Goal: Information Seeking & Learning: Check status

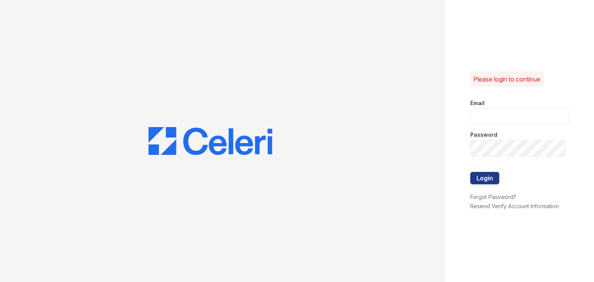
type input "[DOMAIN_NAME][EMAIL_ADDRESS][DOMAIN_NAME]"
click at [494, 170] on div at bounding box center [519, 164] width 99 height 15
drag, startPoint x: 493, startPoint y: 174, endPoint x: 444, endPoint y: 166, distance: 49.8
click at [493, 175] on button "Login" at bounding box center [484, 178] width 29 height 12
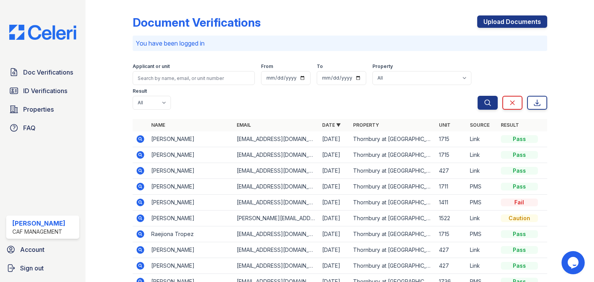
drag, startPoint x: 138, startPoint y: 203, endPoint x: 147, endPoint y: 223, distance: 21.5
click at [138, 203] on icon at bounding box center [140, 203] width 8 height 8
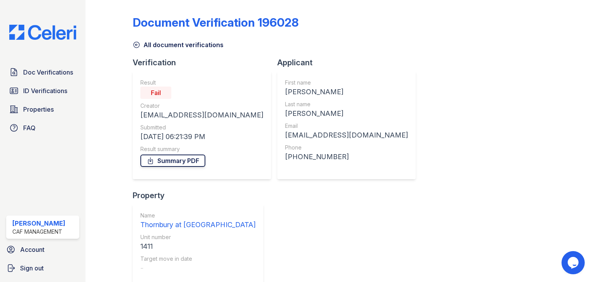
click at [166, 159] on link "Summary PDF" at bounding box center [172, 161] width 65 height 12
click at [56, 73] on span "Doc Verifications" at bounding box center [48, 72] width 50 height 9
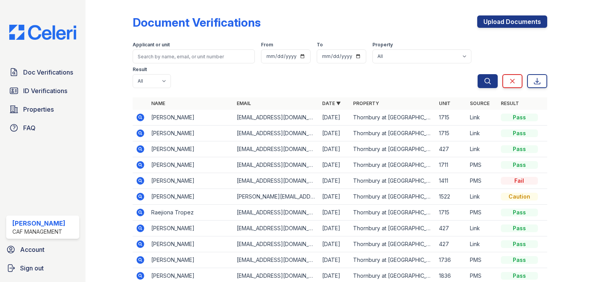
scroll to position [39, 0]
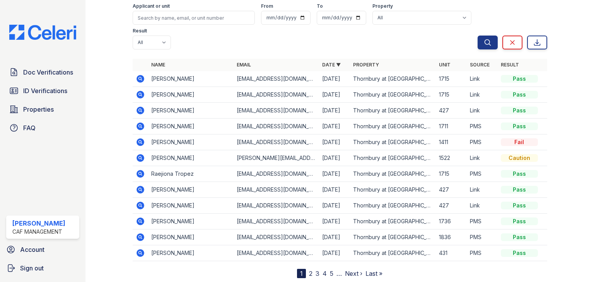
click at [141, 111] on icon at bounding box center [140, 110] width 9 height 9
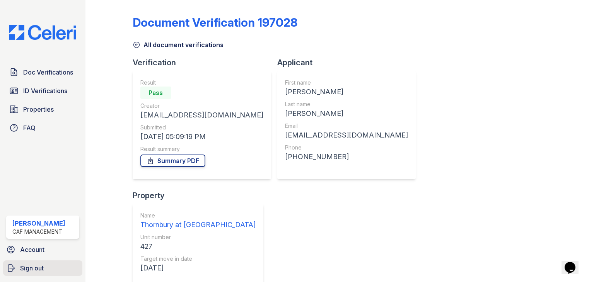
click at [36, 264] on span "Sign out" at bounding box center [32, 268] width 24 height 9
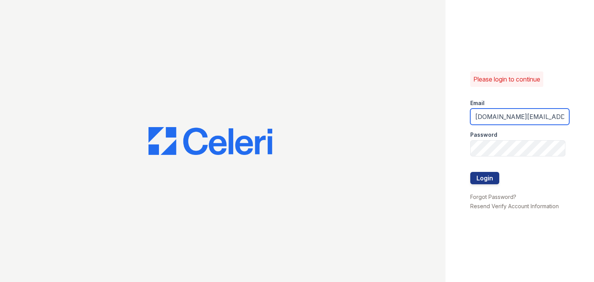
click at [499, 121] on input "Thornbury.am@cafmanagement.com" at bounding box center [519, 117] width 99 height 16
click at [513, 118] on input "Thornbury.am@cafmanagement.com" at bounding box center [519, 117] width 99 height 16
drag, startPoint x: 515, startPoint y: 118, endPoint x: 463, endPoint y: 114, distance: 51.5
click at [463, 114] on div "Please login to continue Email Thornbury.am@cafmanagement.com Password Login Fo…" at bounding box center [519, 141] width 148 height 282
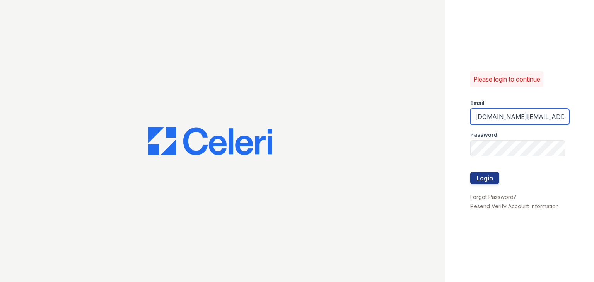
type input "avalon.pm@cafmanagement.com"
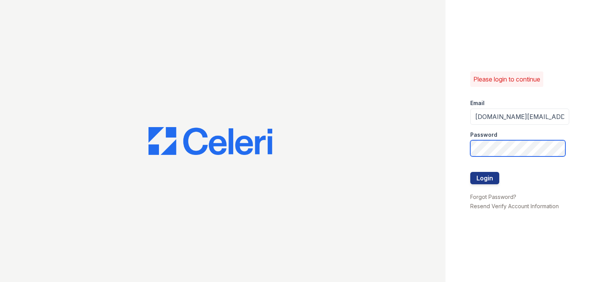
click at [470, 172] on button "Login" at bounding box center [484, 178] width 29 height 12
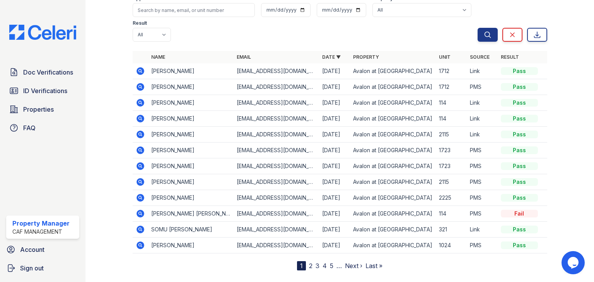
scroll to position [77, 0]
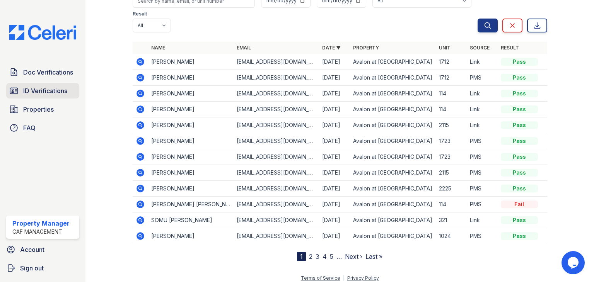
click at [60, 93] on span "ID Verifications" at bounding box center [45, 90] width 44 height 9
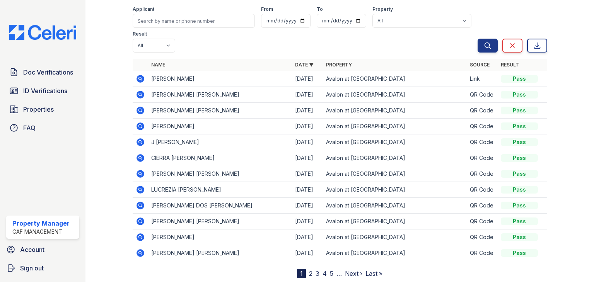
scroll to position [57, 0]
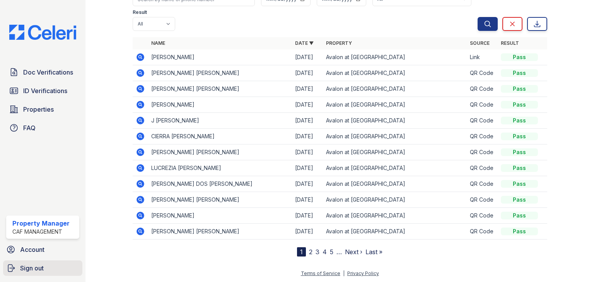
click at [45, 268] on link "Sign out" at bounding box center [42, 268] width 79 height 15
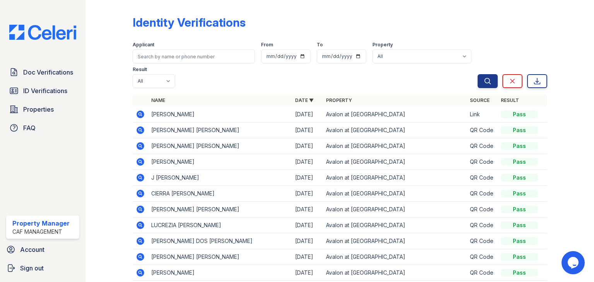
click at [510, 100] on link "Result" at bounding box center [510, 100] width 18 height 6
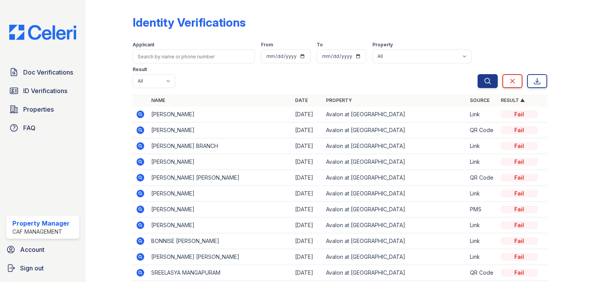
click at [305, 103] on th "Date" at bounding box center [307, 100] width 31 height 12
click at [301, 99] on link "Date" at bounding box center [301, 100] width 13 height 6
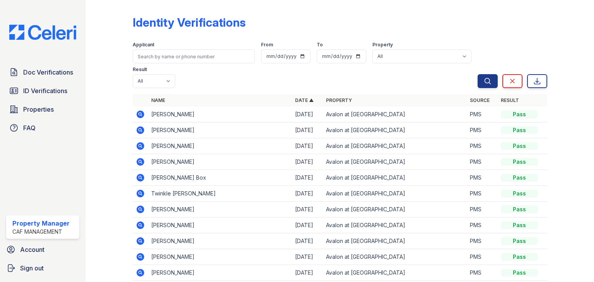
click at [508, 105] on th "Result" at bounding box center [522, 100] width 49 height 12
click at [513, 99] on th "Result" at bounding box center [522, 100] width 49 height 12
click at [507, 98] on link "Result" at bounding box center [510, 100] width 18 height 6
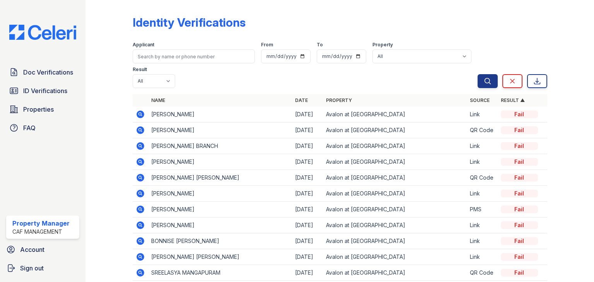
scroll to position [39, 0]
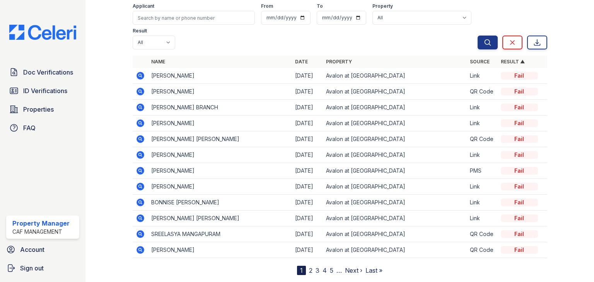
click at [142, 157] on icon at bounding box center [140, 155] width 8 height 8
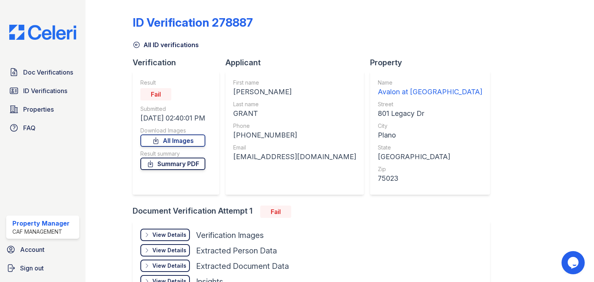
scroll to position [52, 0]
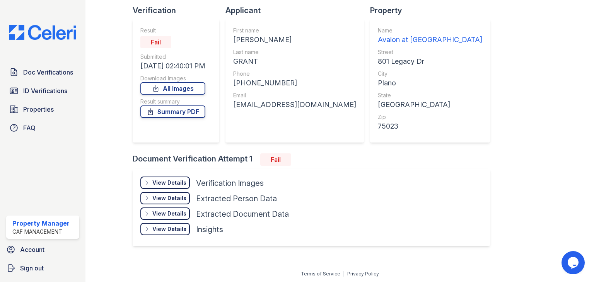
click at [162, 184] on div "View Details" at bounding box center [169, 183] width 34 height 8
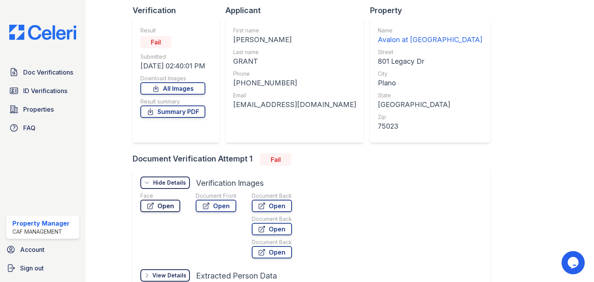
click at [158, 208] on link "Open" at bounding box center [160, 206] width 40 height 12
click at [227, 209] on link "Open" at bounding box center [216, 206] width 41 height 12
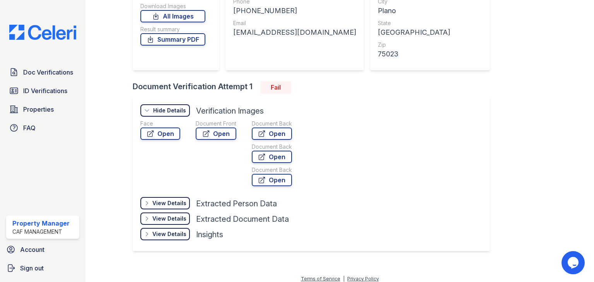
scroll to position [130, 0]
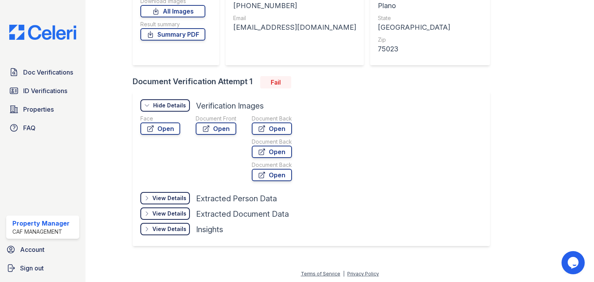
click at [172, 230] on div "View Details" at bounding box center [169, 229] width 34 height 8
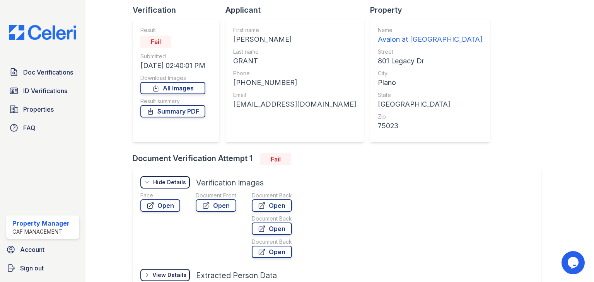
scroll to position [0, 0]
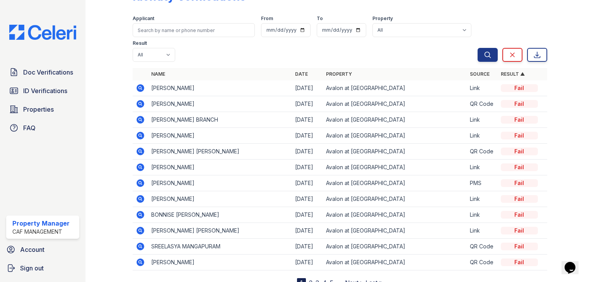
scroll to position [57, 0]
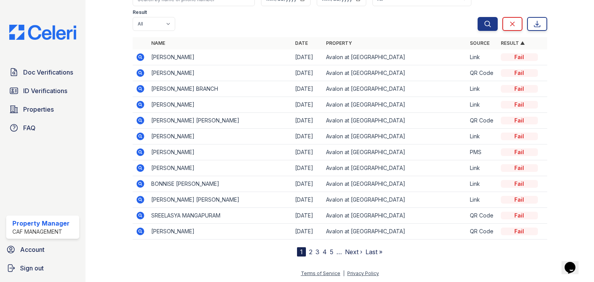
click at [141, 186] on icon at bounding box center [140, 184] width 8 height 8
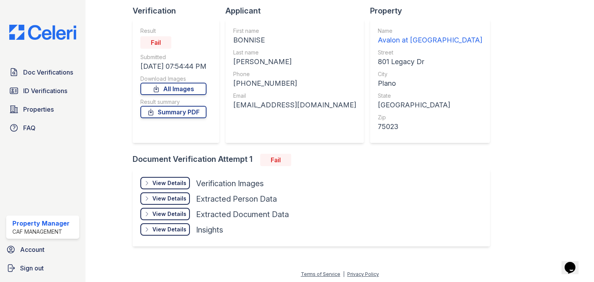
scroll to position [52, 0]
click at [166, 183] on div "View Details" at bounding box center [169, 183] width 34 height 8
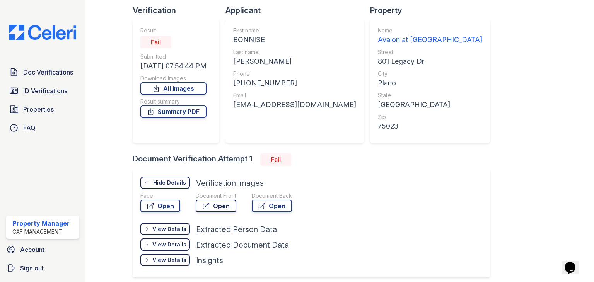
click at [224, 209] on link "Open" at bounding box center [216, 206] width 41 height 12
click at [171, 204] on link "Open" at bounding box center [160, 206] width 40 height 12
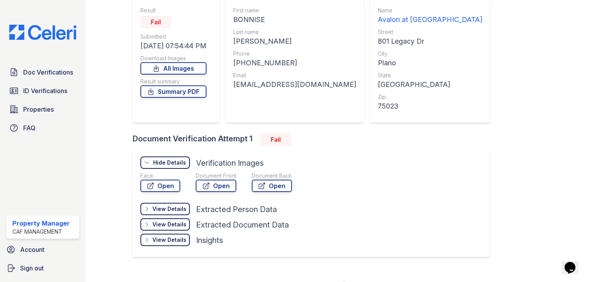
scroll to position [83, 0]
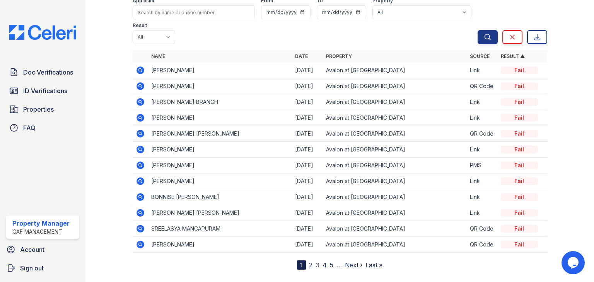
scroll to position [57, 0]
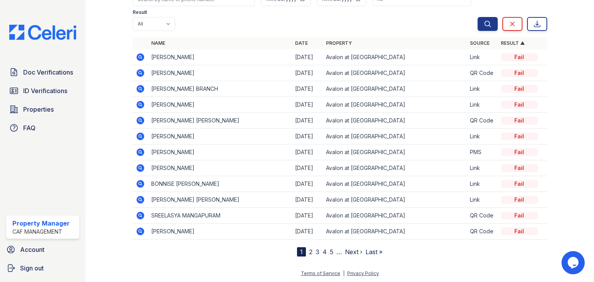
click at [141, 215] on icon at bounding box center [140, 216] width 8 height 8
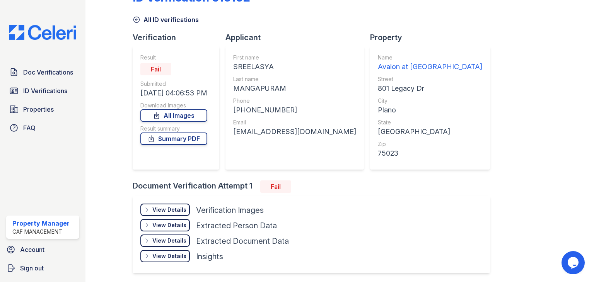
scroll to position [52, 0]
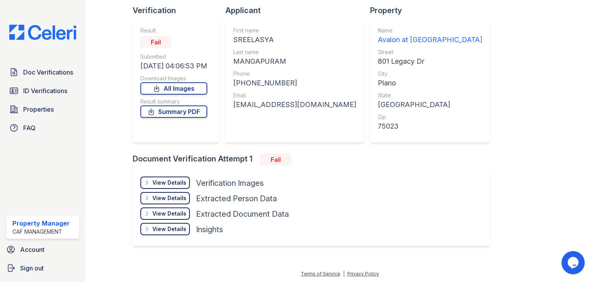
click at [172, 198] on div "View Details" at bounding box center [169, 198] width 34 height 8
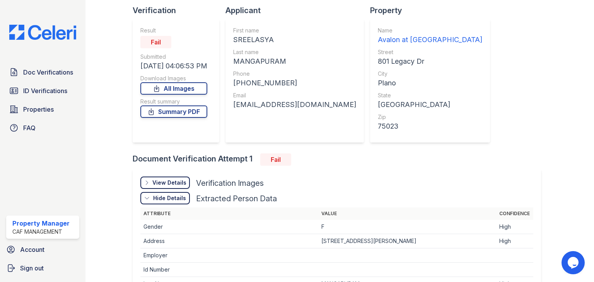
click at [162, 184] on div "View Details" at bounding box center [169, 183] width 34 height 8
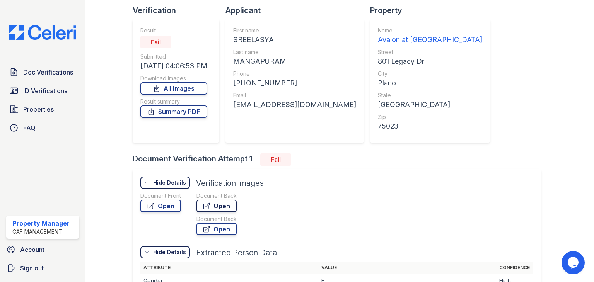
click at [212, 206] on link "Open" at bounding box center [216, 206] width 40 height 12
click at [213, 230] on link "Open" at bounding box center [216, 229] width 40 height 12
click at [172, 210] on link "Open" at bounding box center [160, 206] width 41 height 12
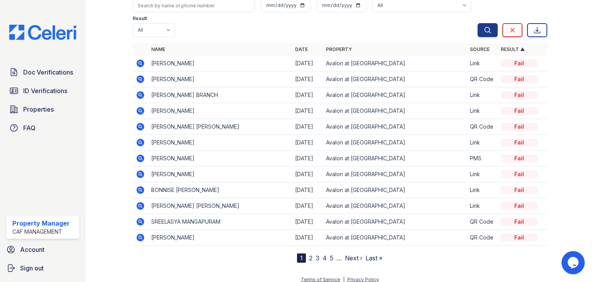
scroll to position [57, 0]
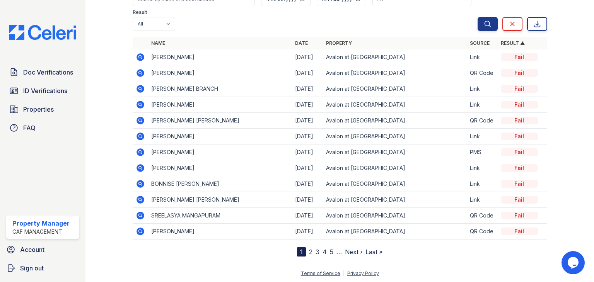
click at [309, 251] on link "2" at bounding box center [310, 252] width 3 height 8
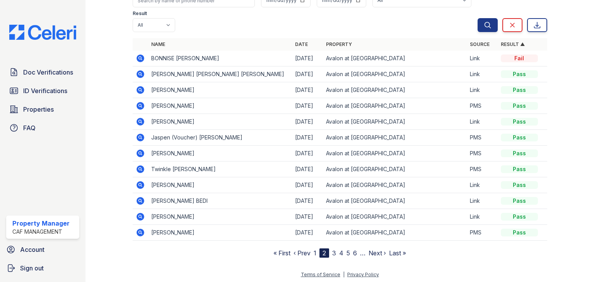
scroll to position [57, 0]
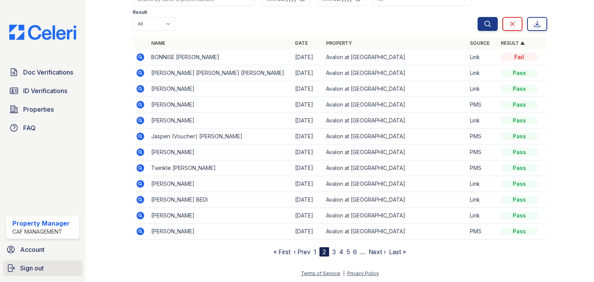
click at [45, 263] on link "Sign out" at bounding box center [42, 268] width 79 height 15
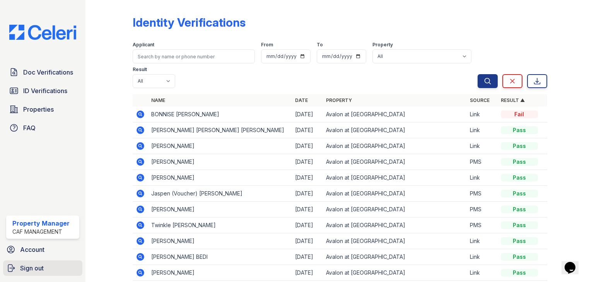
click at [32, 271] on span "Sign out" at bounding box center [32, 268] width 24 height 9
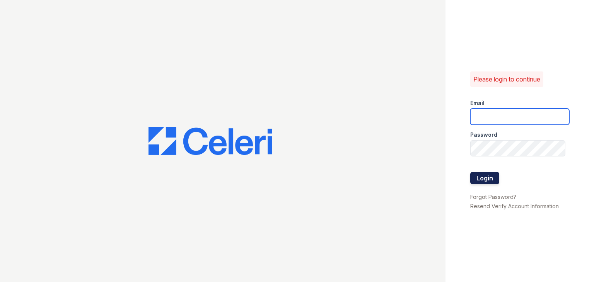
type input "[DOMAIN_NAME][EMAIL_ADDRESS][DOMAIN_NAME]"
click at [483, 175] on button "Login" at bounding box center [484, 178] width 29 height 12
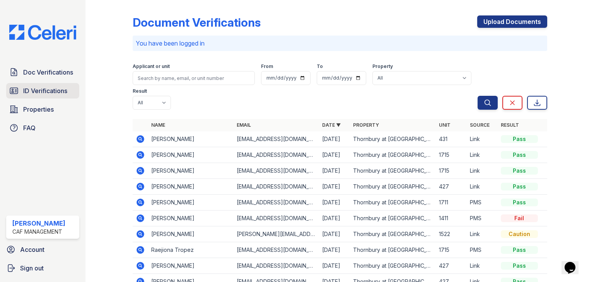
drag, startPoint x: 46, startPoint y: 94, endPoint x: 72, endPoint y: 97, distance: 25.7
click at [46, 94] on span "ID Verifications" at bounding box center [45, 90] width 44 height 9
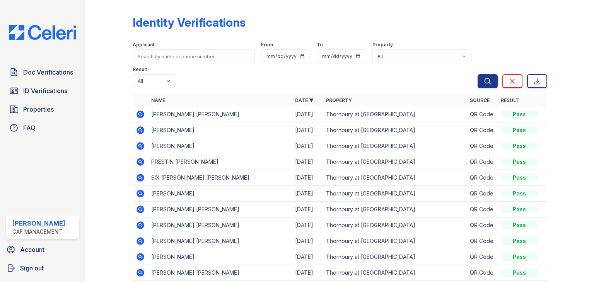
click at [506, 98] on link "Result" at bounding box center [510, 100] width 18 height 6
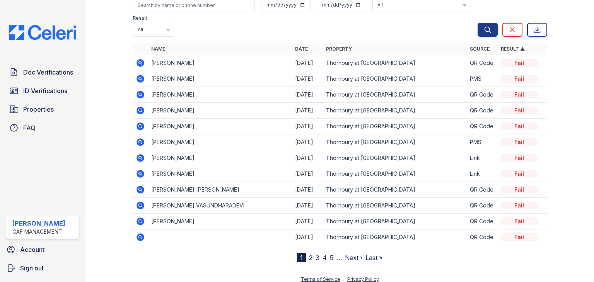
scroll to position [57, 0]
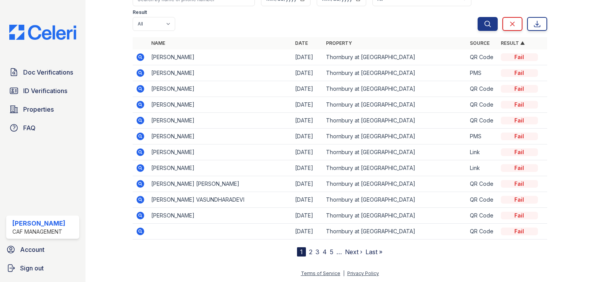
click at [309, 250] on link "2" at bounding box center [310, 252] width 3 height 8
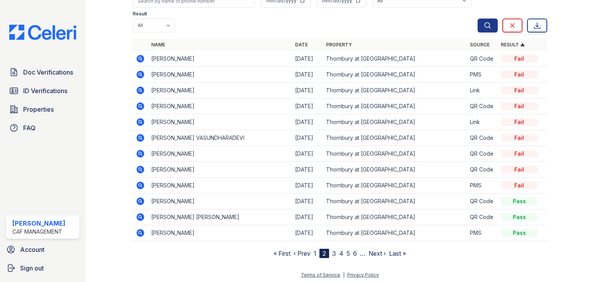
scroll to position [57, 0]
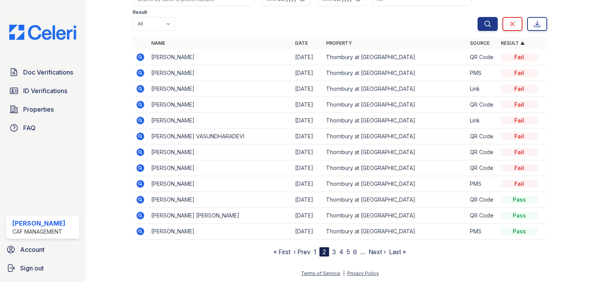
click at [138, 60] on icon at bounding box center [140, 57] width 8 height 8
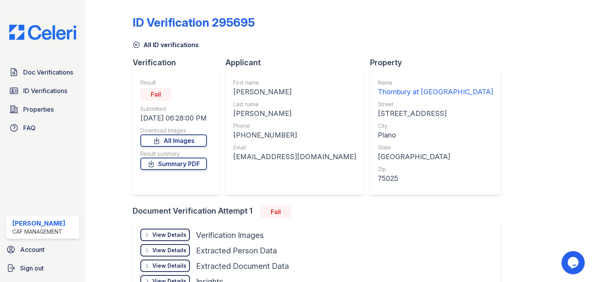
click at [159, 235] on div "View Details" at bounding box center [169, 235] width 34 height 8
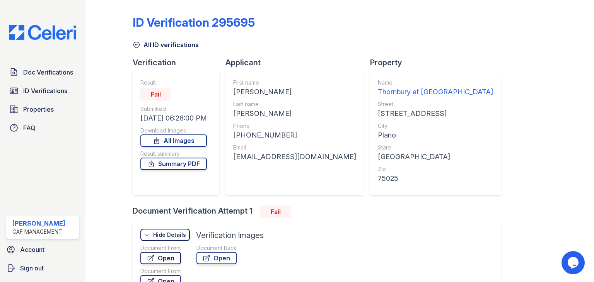
click at [167, 259] on link "Open" at bounding box center [160, 258] width 41 height 12
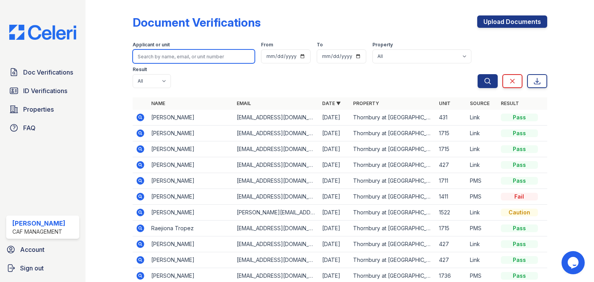
click at [192, 54] on input "search" at bounding box center [194, 56] width 122 height 14
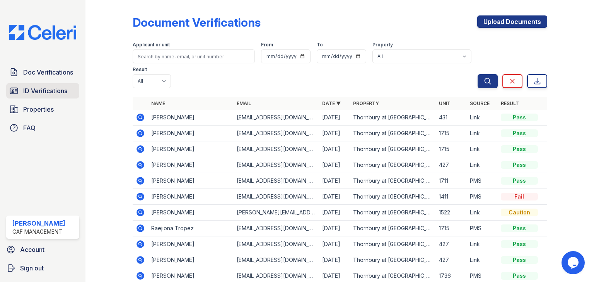
click at [60, 84] on link "ID Verifications" at bounding box center [42, 90] width 73 height 15
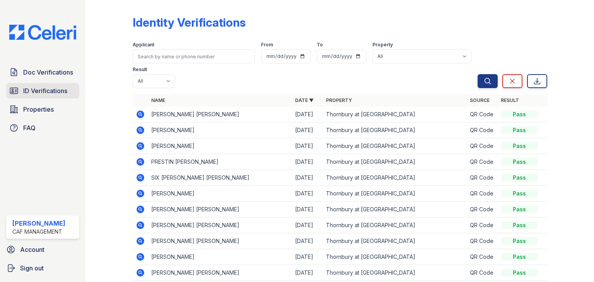
click at [55, 89] on span "ID Verifications" at bounding box center [45, 90] width 44 height 9
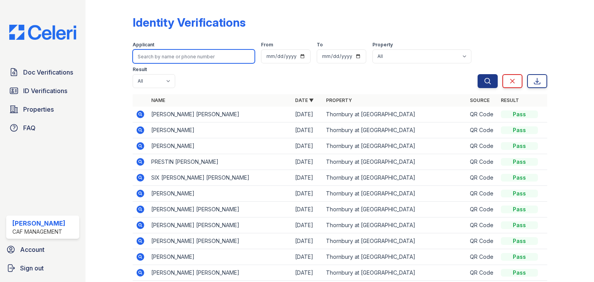
click at [198, 58] on input "search" at bounding box center [194, 56] width 122 height 14
type input "anita"
click at [477, 74] on button "Search" at bounding box center [487, 81] width 20 height 14
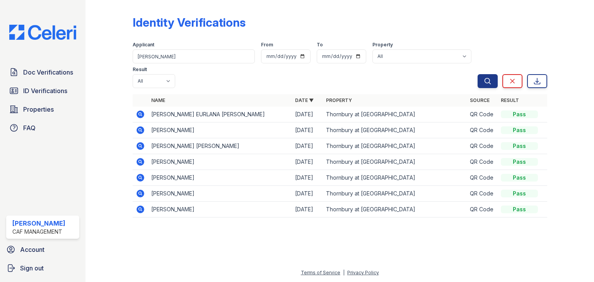
drag, startPoint x: 138, startPoint y: 90, endPoint x: 141, endPoint y: 89, distance: 4.0
click at [138, 111] on icon at bounding box center [140, 115] width 8 height 8
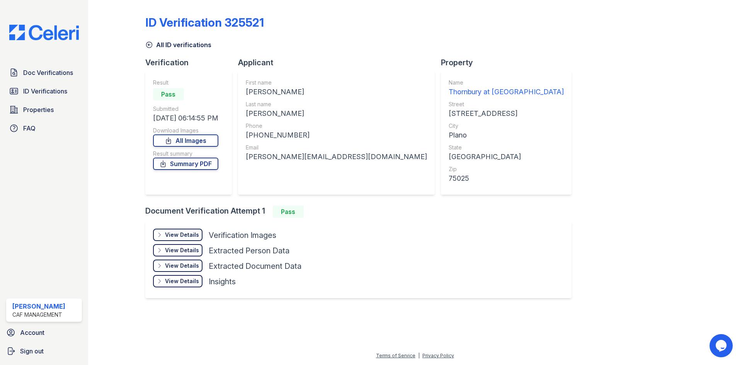
click at [186, 238] on div "View Details" at bounding box center [182, 235] width 34 height 8
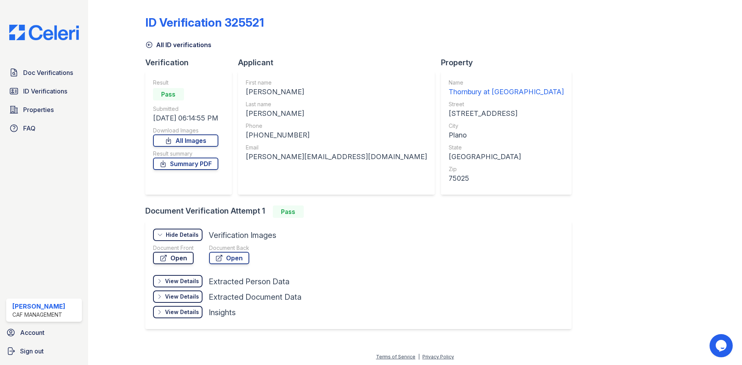
click at [178, 257] on link "Open" at bounding box center [173, 258] width 41 height 12
